Goal: Check status: Check status

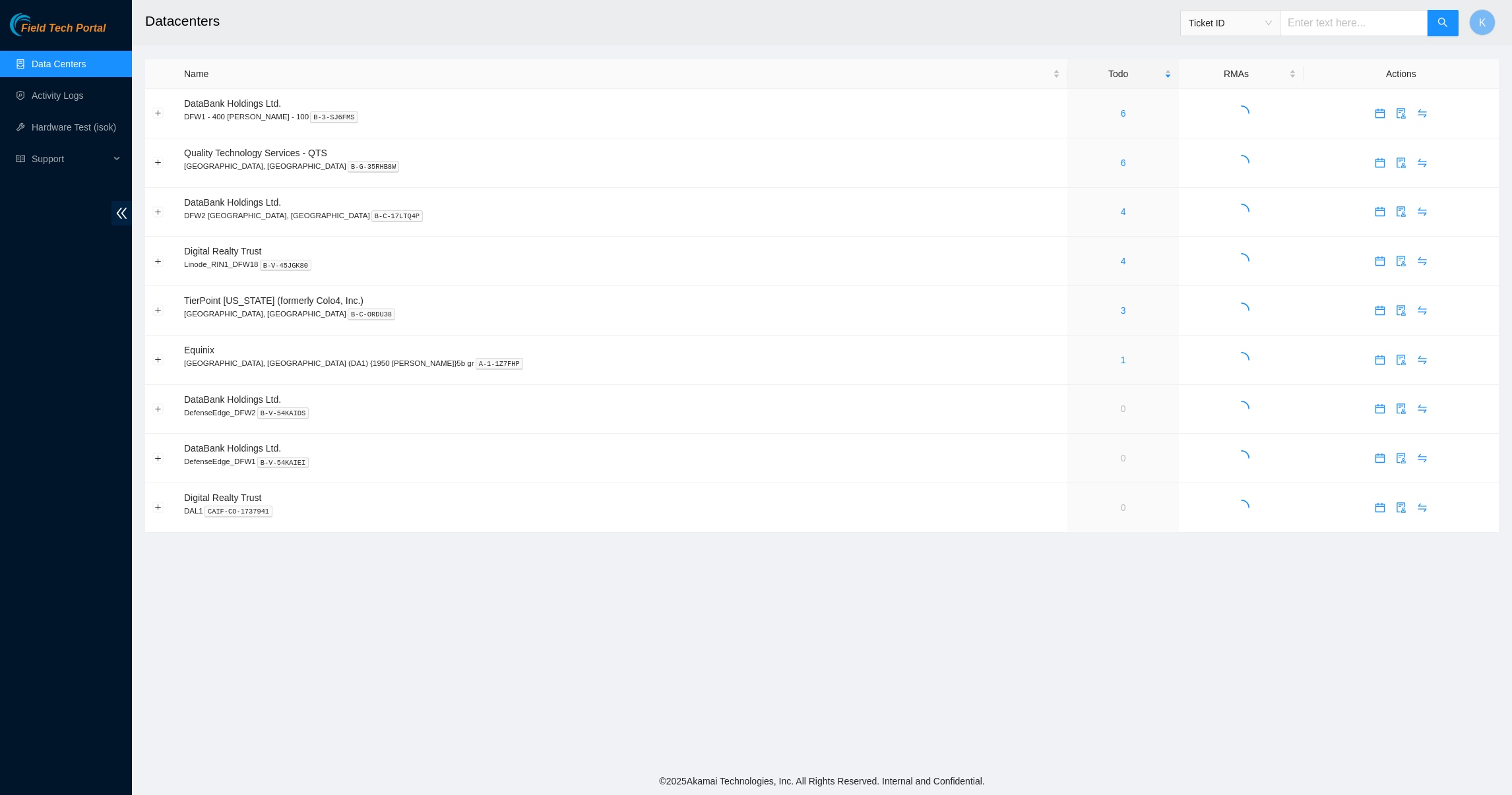
click at [1346, 19] on input "text" at bounding box center [1353, 23] width 148 height 27
paste input "B-V-5T5TPCI"
type input "B-V-5T5TPCI"
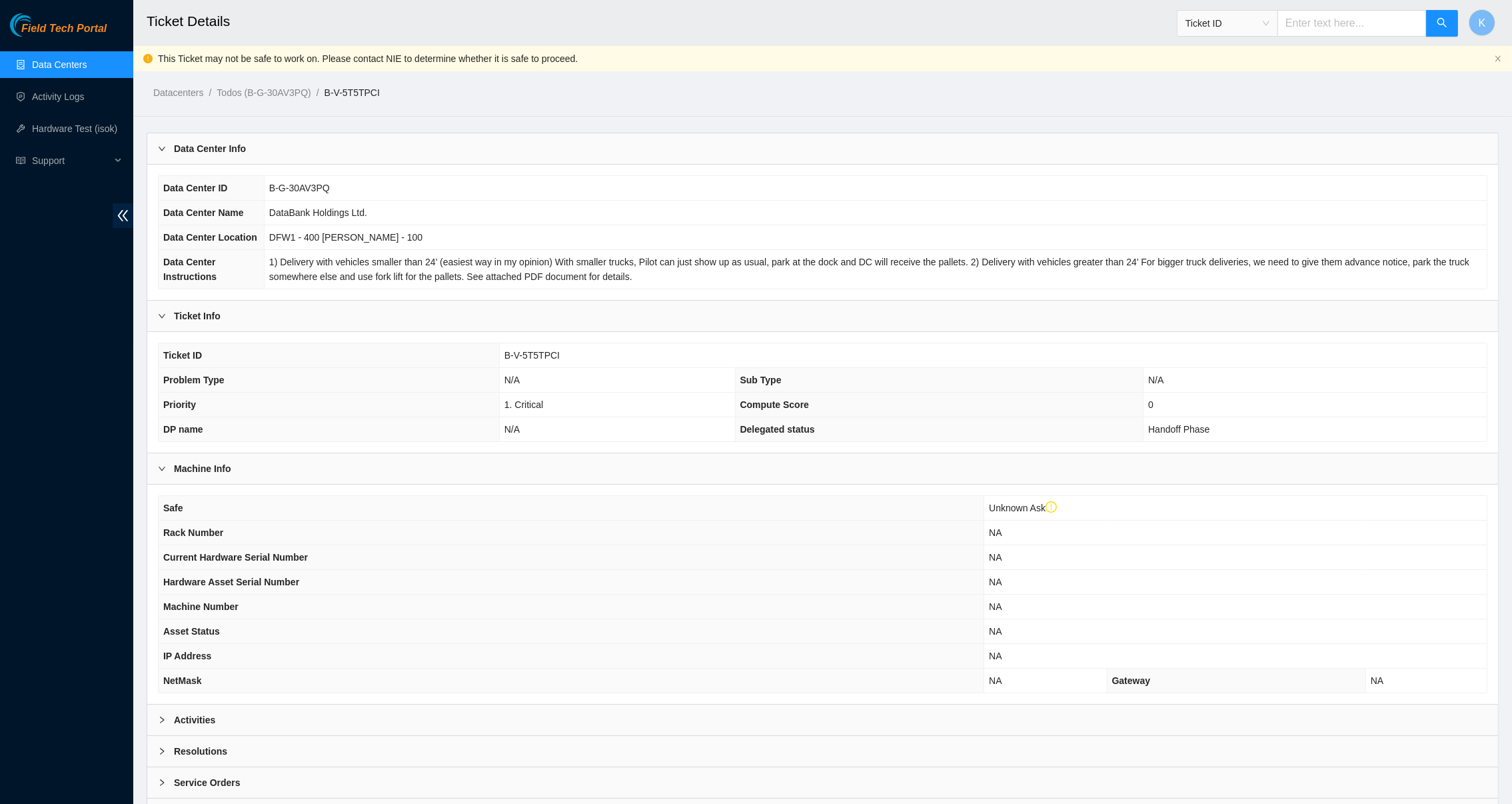
scroll to position [71, 0]
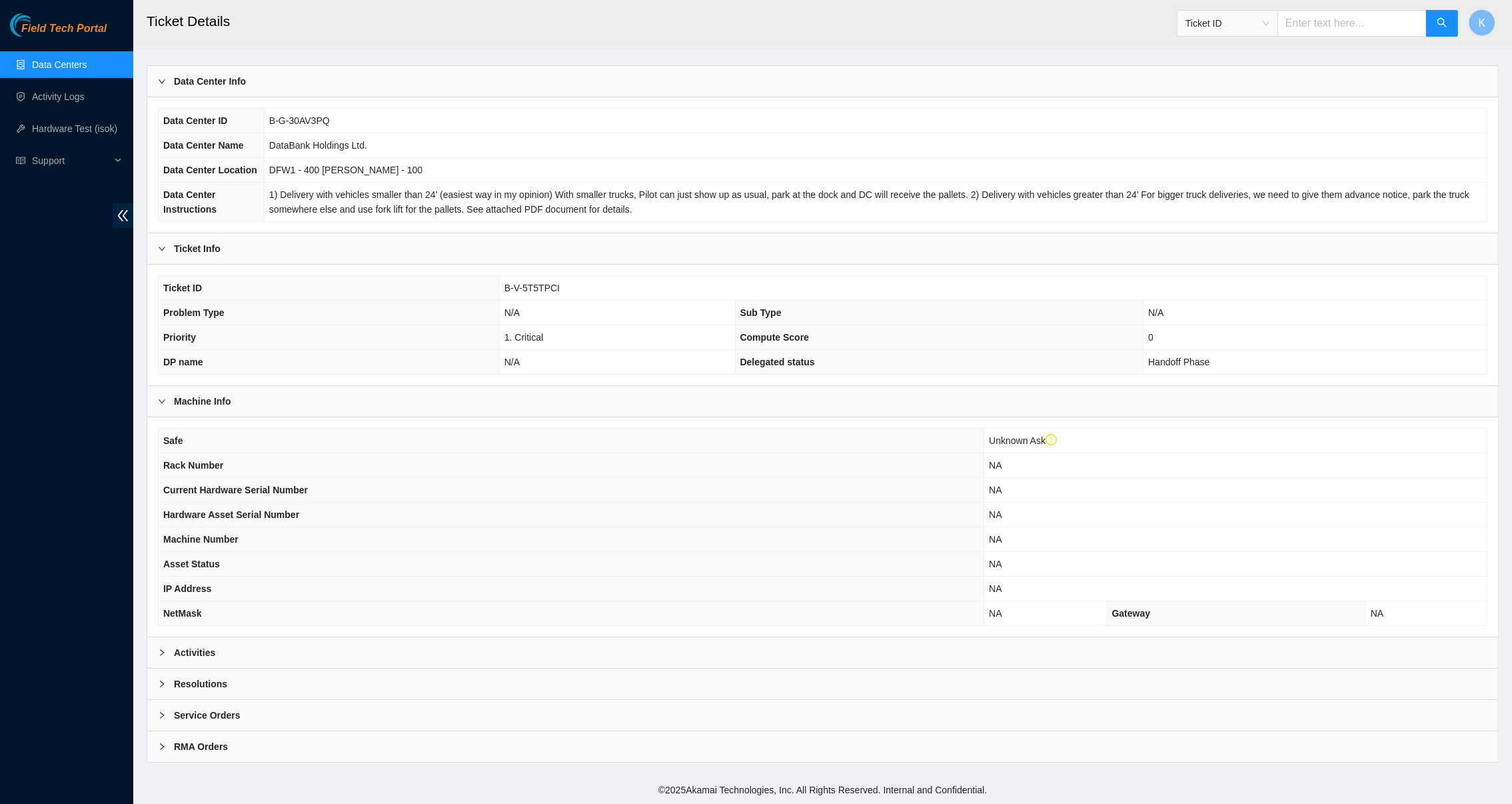
click at [178, 650] on b "Activities" at bounding box center [194, 653] width 41 height 15
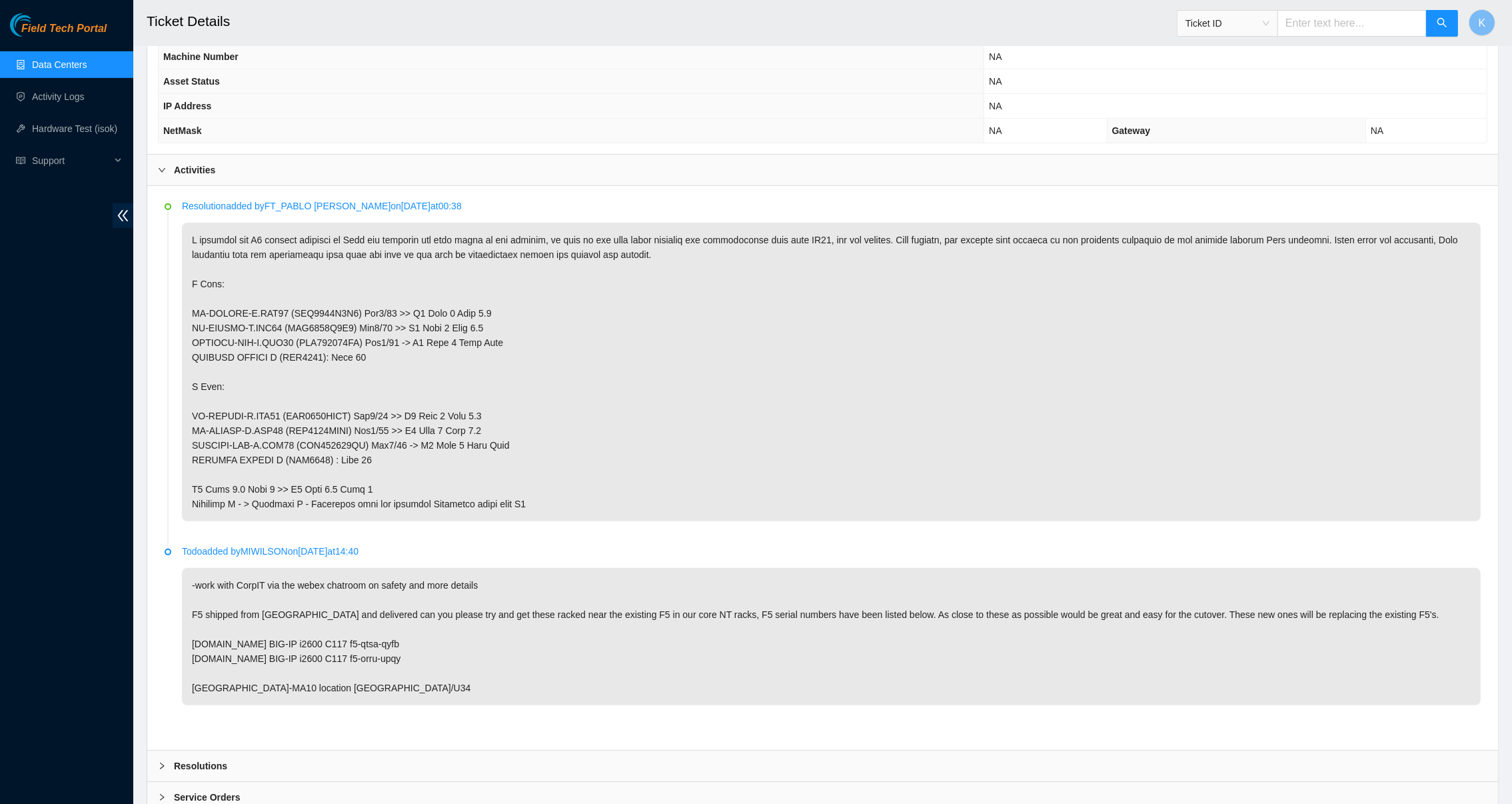
scroll to position [636, 0]
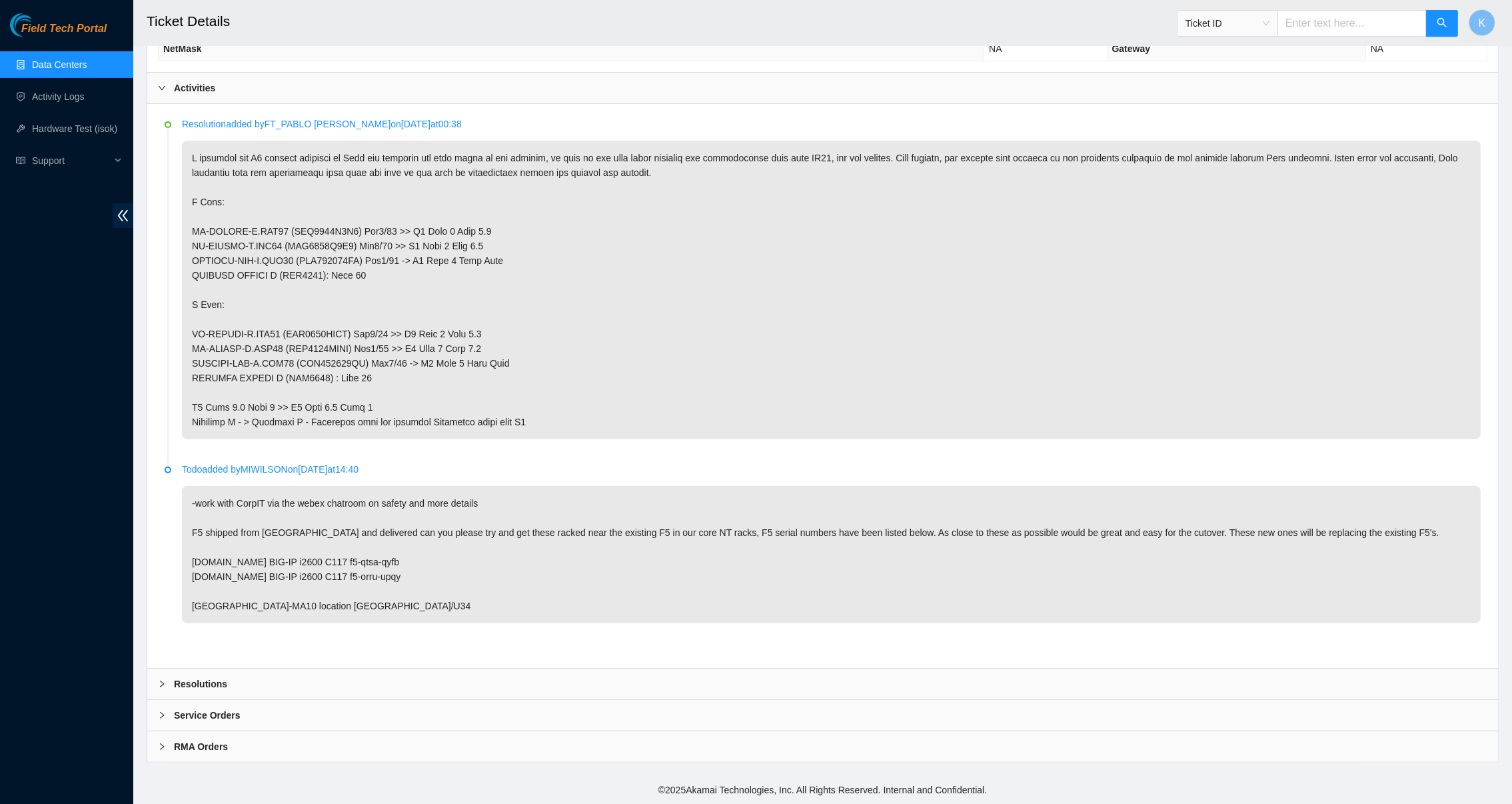
click at [186, 680] on b "Resolutions" at bounding box center [201, 683] width 54 height 15
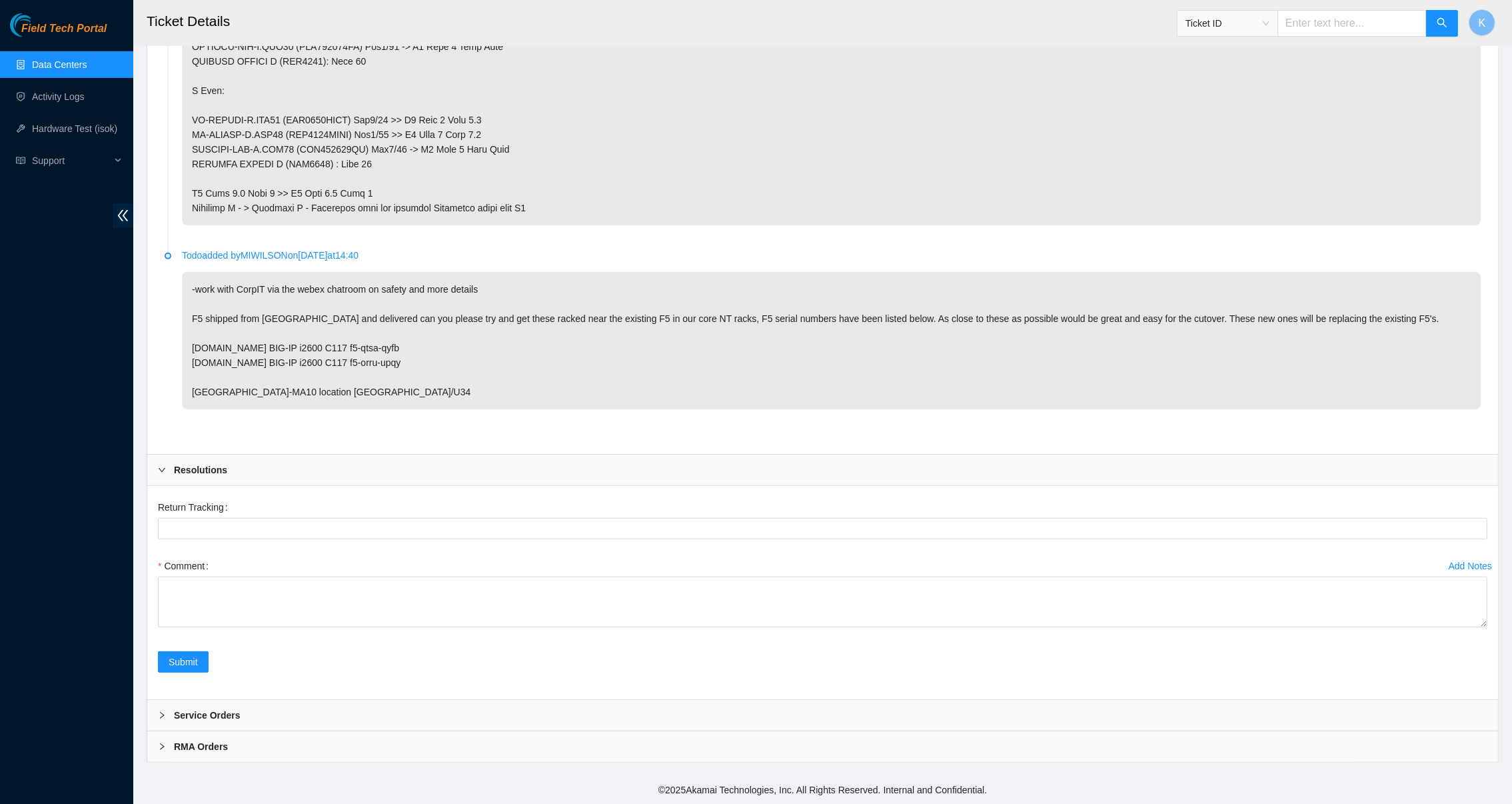
scroll to position [850, 0]
click at [190, 711] on b "Service Orders" at bounding box center [207, 715] width 67 height 15
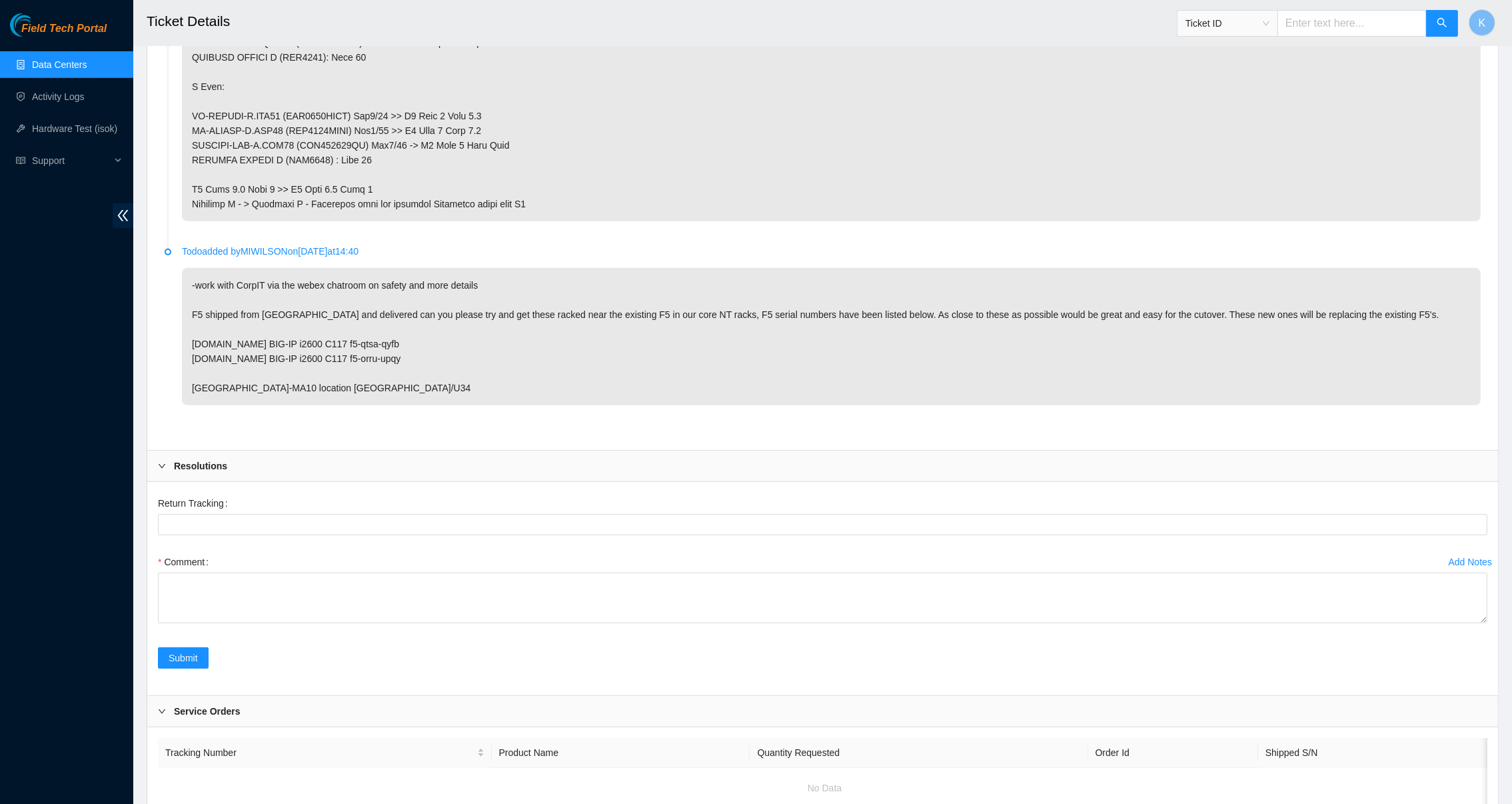
scroll to position [958, 0]
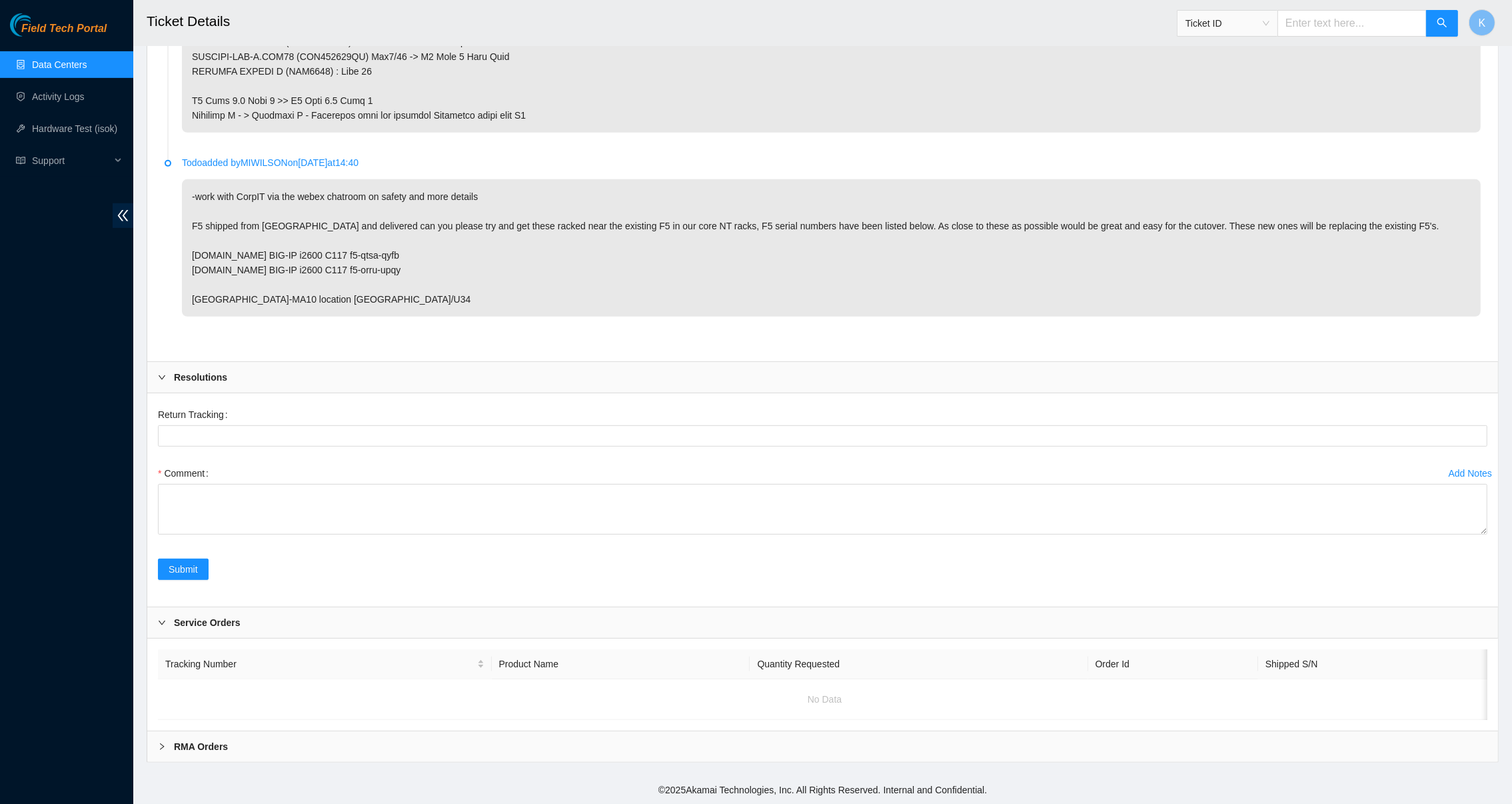
click at [185, 742] on b "RMA Orders" at bounding box center [201, 746] width 54 height 15
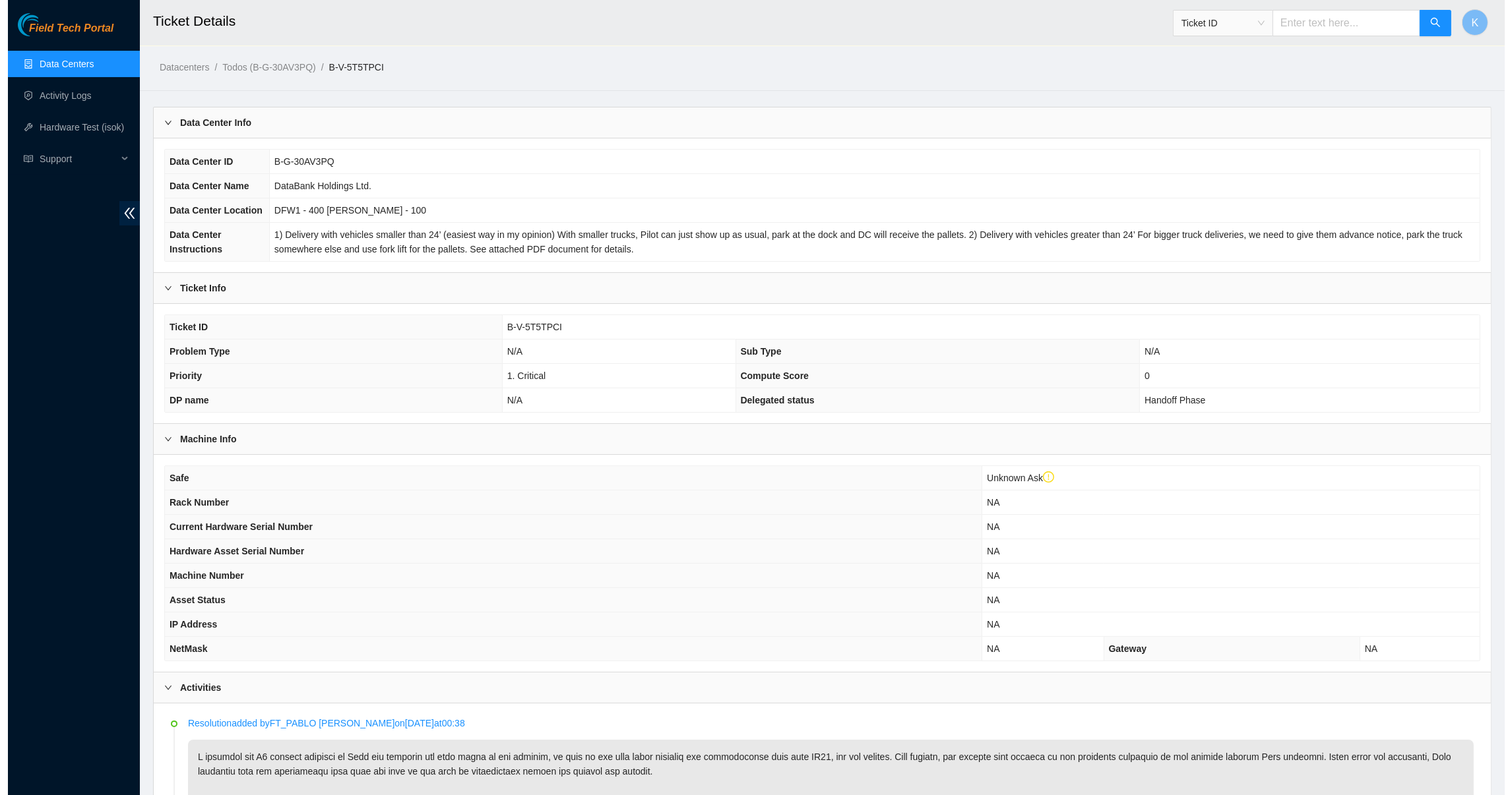
scroll to position [0, 0]
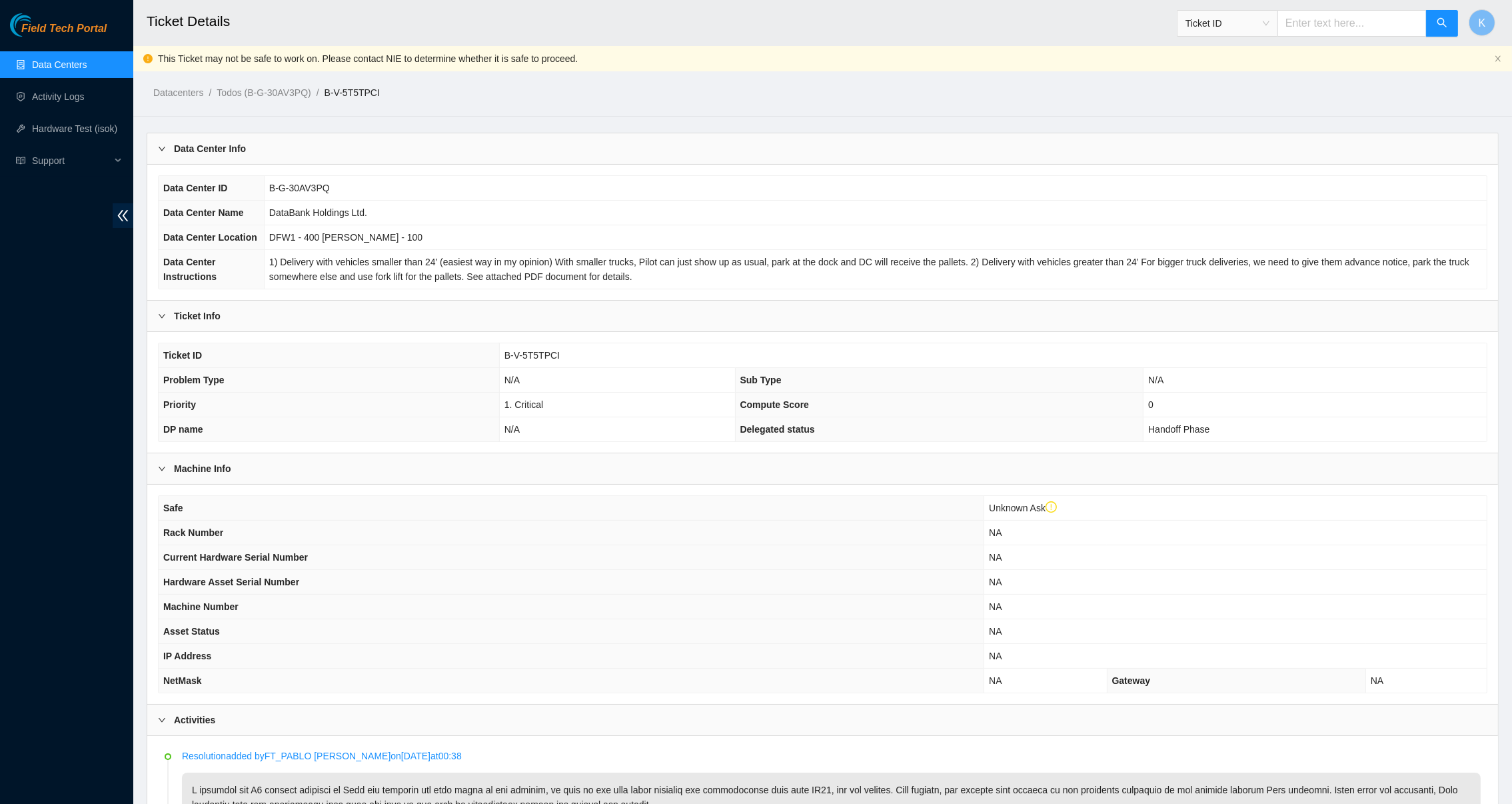
click at [66, 62] on link "Data Centers" at bounding box center [59, 65] width 55 height 11
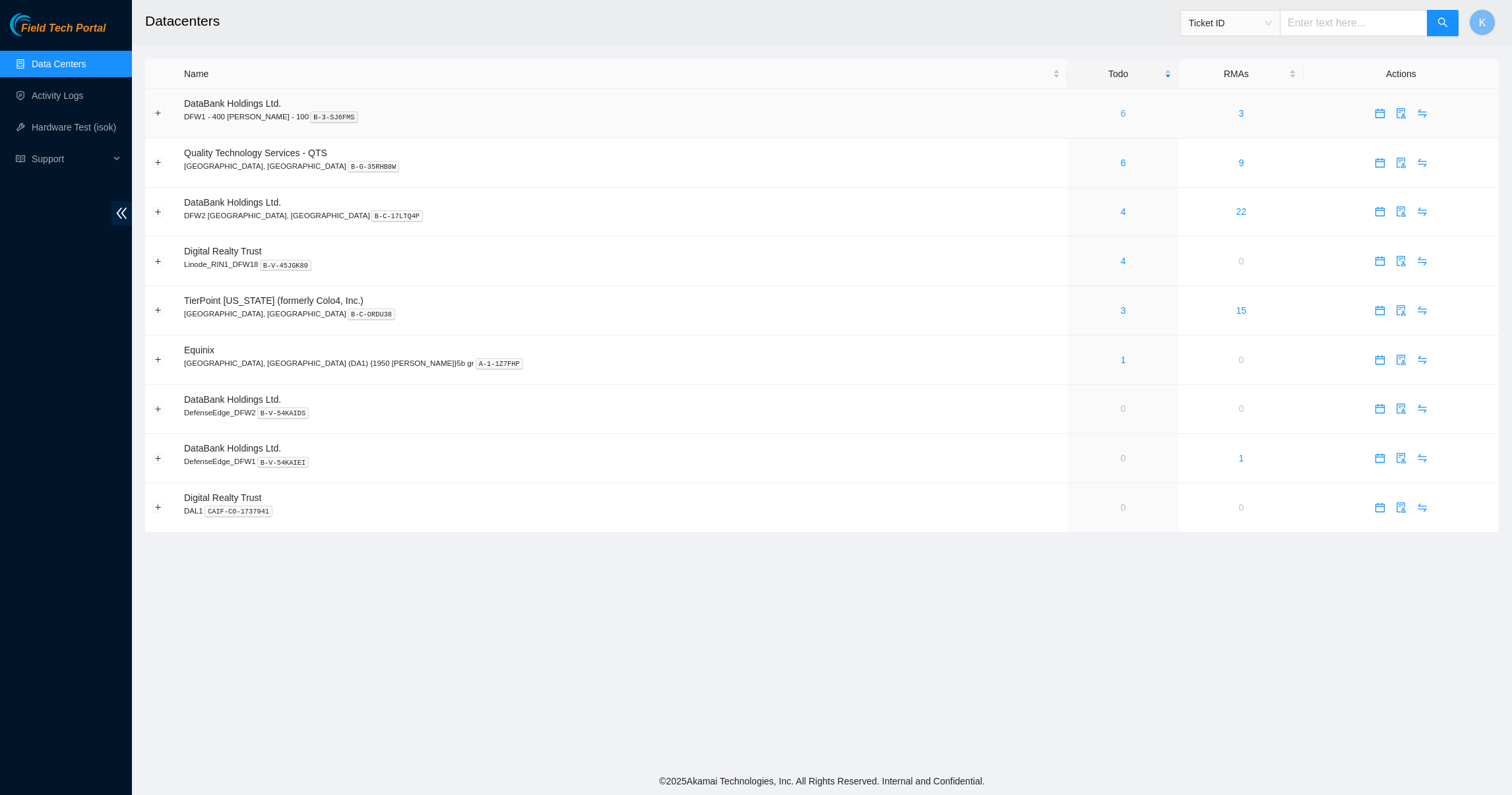
click at [1121, 109] on link "6" at bounding box center [1123, 113] width 5 height 11
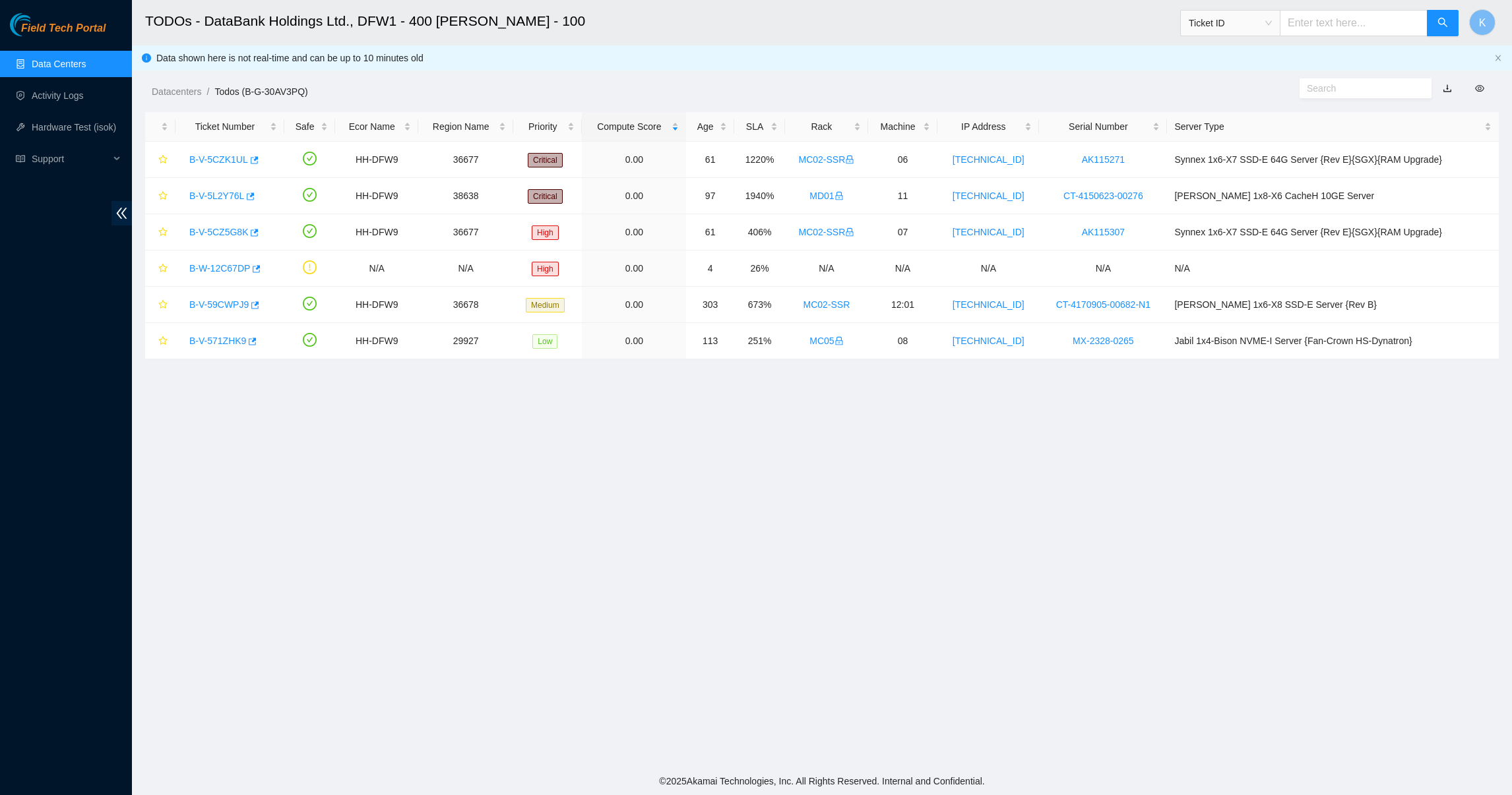
click at [556, 469] on main "TODOs - DataBank Holdings Ltd., DFW1 - 400 [PERSON_NAME] - 100 Ticket ID K Data…" at bounding box center [822, 383] width 1380 height 767
click at [81, 63] on link "Data Centers" at bounding box center [58, 64] width 54 height 11
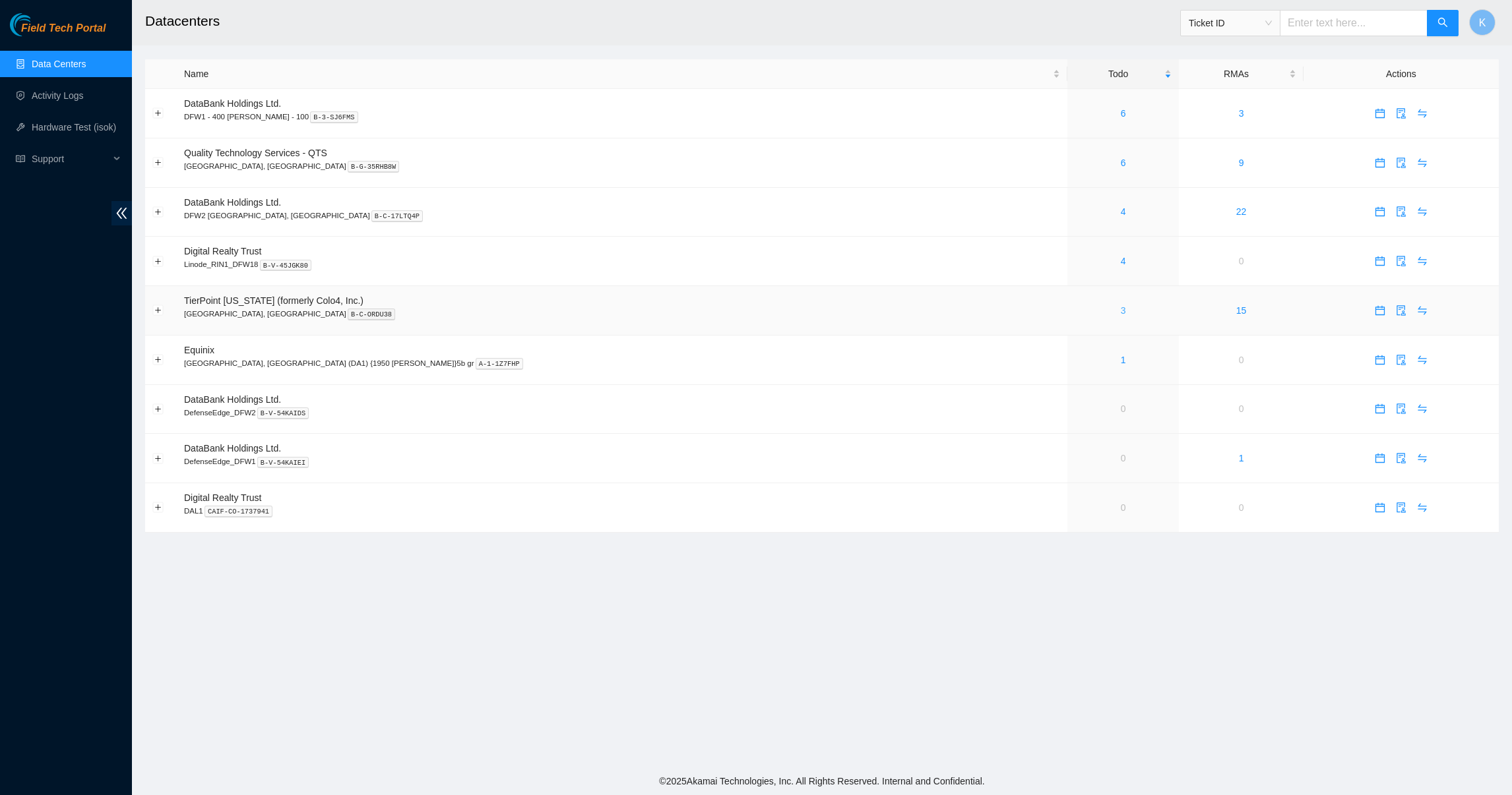
click at [1121, 316] on link "3" at bounding box center [1123, 310] width 5 height 11
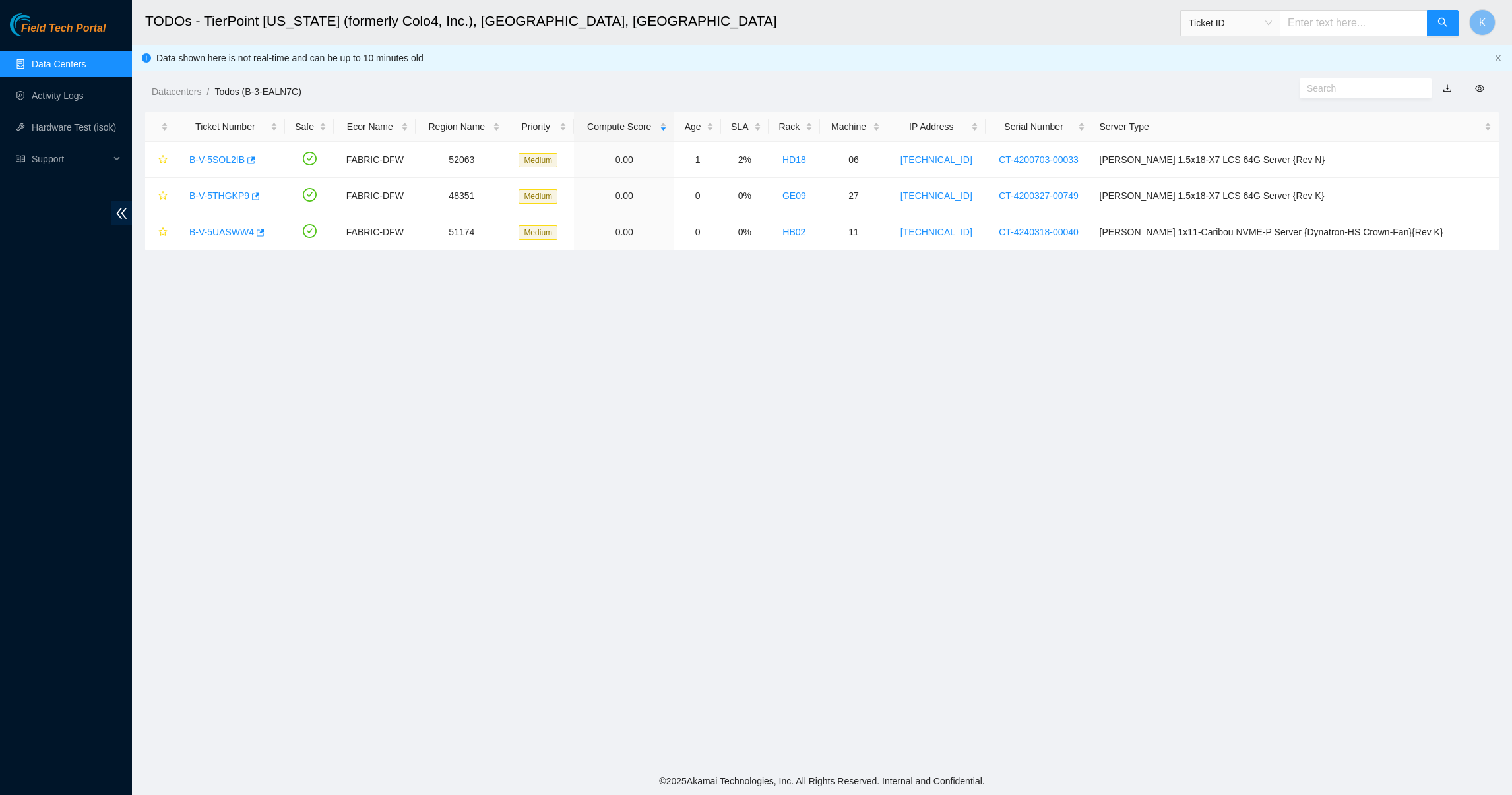
click at [60, 60] on link "Data Centers" at bounding box center [58, 64] width 54 height 11
